Goal: Information Seeking & Learning: Learn about a topic

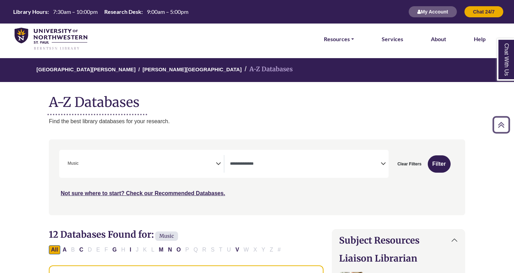
select select "*****"
select select "Database Types Filter"
click at [47, 41] on img at bounding box center [51, 39] width 73 height 23
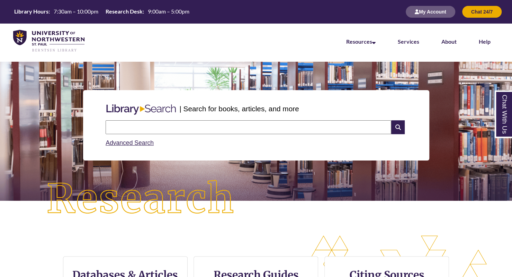
click at [248, 127] on input "text" at bounding box center [249, 127] width 286 height 14
type input "**********"
click at [240, 128] on input "text" at bounding box center [249, 127] width 286 height 14
type input "*****"
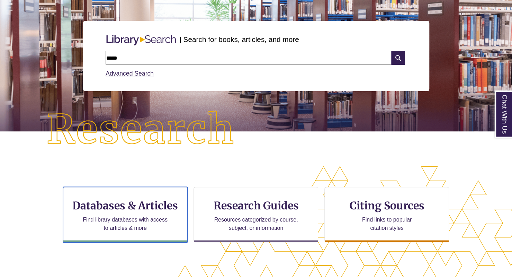
click at [125, 207] on h3 "Databases & Articles" at bounding box center [125, 205] width 113 height 13
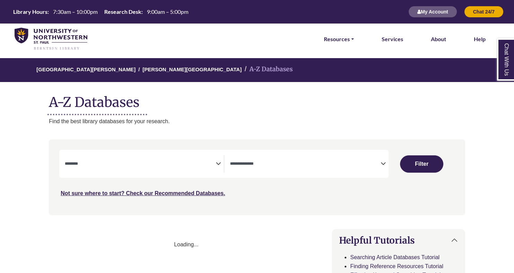
select select "Database Subject Filter"
select select "Database Types Filter"
select select "Database Subject Filter"
select select "Database Types Filter"
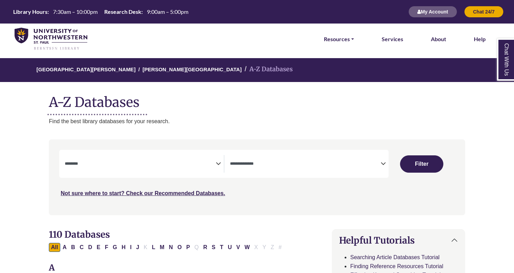
scroll to position [69, 0]
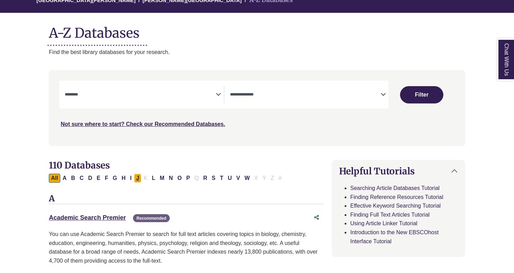
click at [134, 179] on button "J" at bounding box center [137, 178] width 7 height 9
select select "Database Subject Filter"
select select "Database Types Filter"
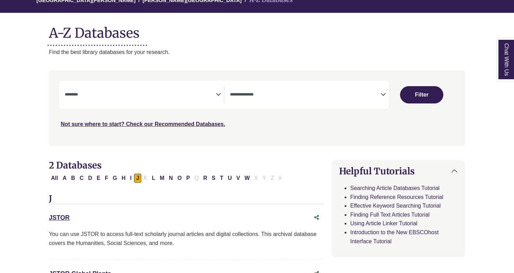
click at [60, 211] on div "JSTOR This link opens in a new window" at bounding box center [186, 217] width 275 height 13
click at [60, 215] on link "JSTOR This link opens in a new window" at bounding box center [59, 217] width 21 height 7
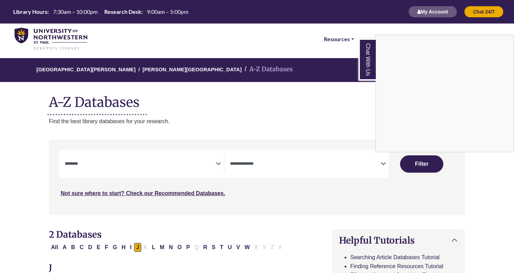
click at [420, 11] on div "Chat With Us" at bounding box center [257, 136] width 514 height 273
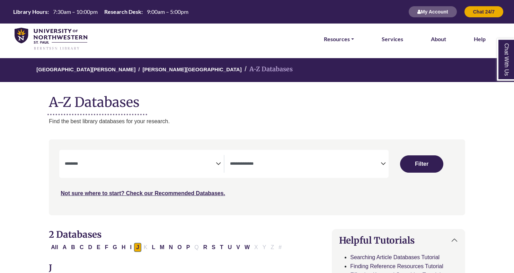
click at [427, 16] on button "My Account" at bounding box center [432, 12] width 49 height 12
select select "Database Subject Filter"
select select "Database Types Filter"
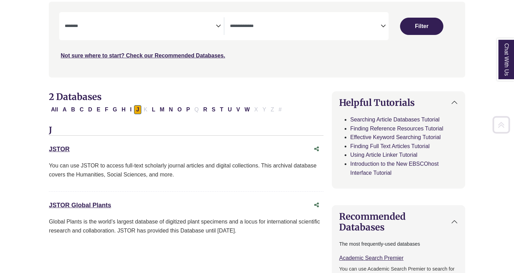
scroll to position [138, 0]
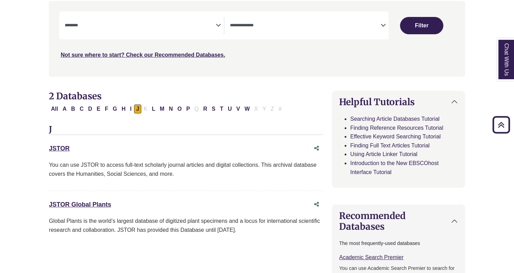
click at [53, 140] on div "J JSTOR This link opens in a new window You can use JSTOR to access full-text s…" at bounding box center [186, 186] width 275 height 122
click at [66, 150] on link "JSTOR This link opens in a new window" at bounding box center [59, 148] width 21 height 7
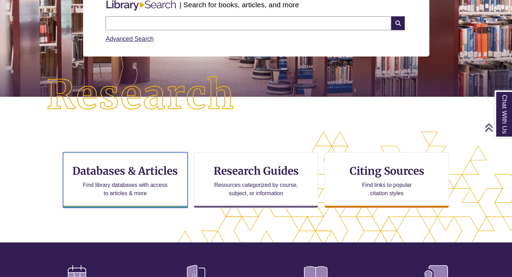
click at [139, 195] on p "Find library databases with access to articles & more" at bounding box center [125, 189] width 90 height 17
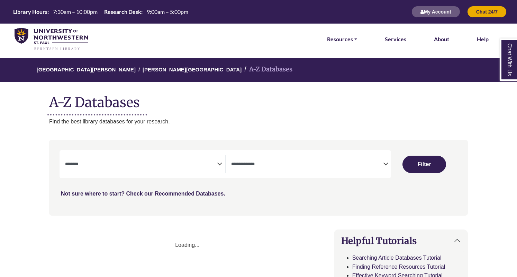
select select "Database Subject Filter"
select select "Database Types Filter"
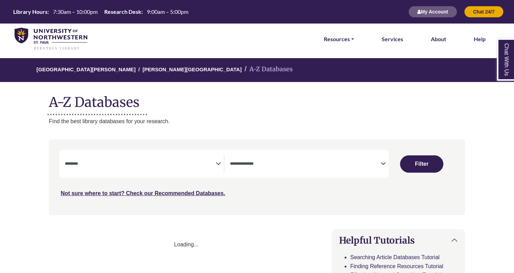
select select "Database Subject Filter"
select select "Database Types Filter"
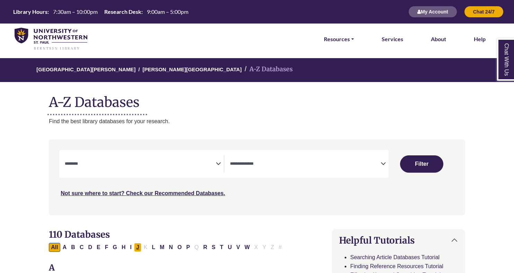
click at [134, 250] on button "J" at bounding box center [137, 247] width 7 height 9
select select "Database Subject Filter"
select select "Database Types Filter"
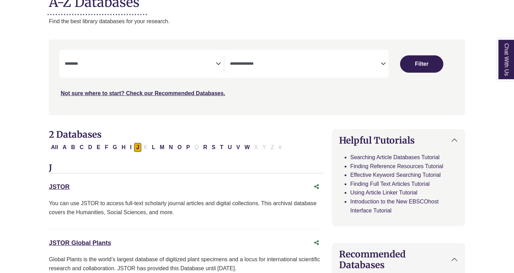
scroll to position [104, 0]
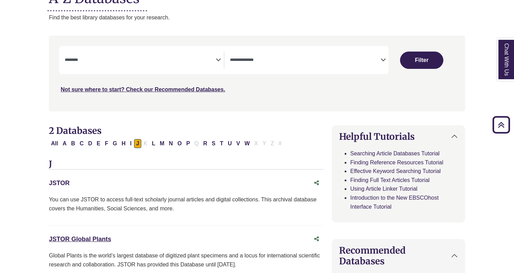
click at [59, 182] on link "JSTOR This link opens in a new window" at bounding box center [59, 183] width 21 height 7
